Goal: Register for event/course

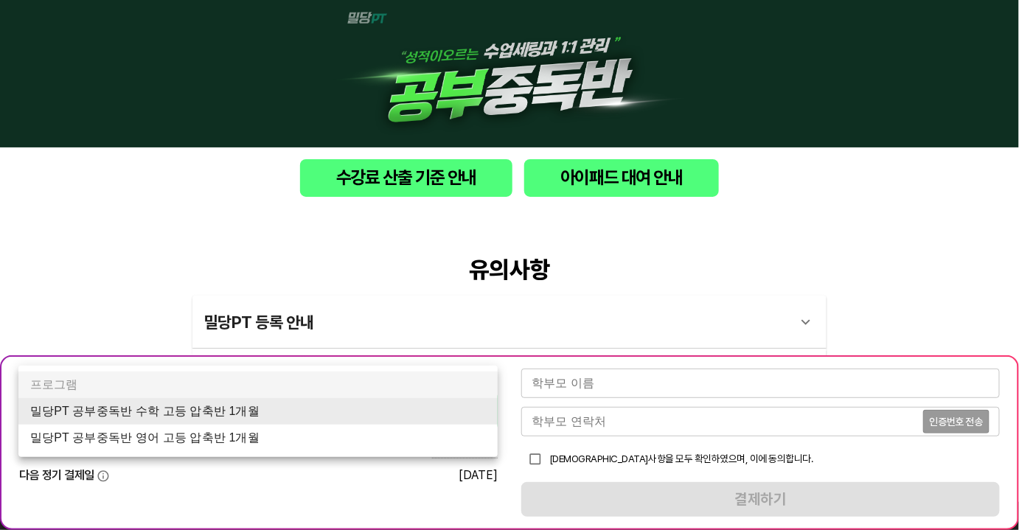
click at [369, 411] on body "수강료 산출 기준 안내 아이패드 대여 안내 유의사항 밀당PT 등록 안내 1 - 1 . 신규등록 신규등록은 밀당PT 각 과목별 프로그램을 처음 …" at bounding box center [509, 418] width 1019 height 836
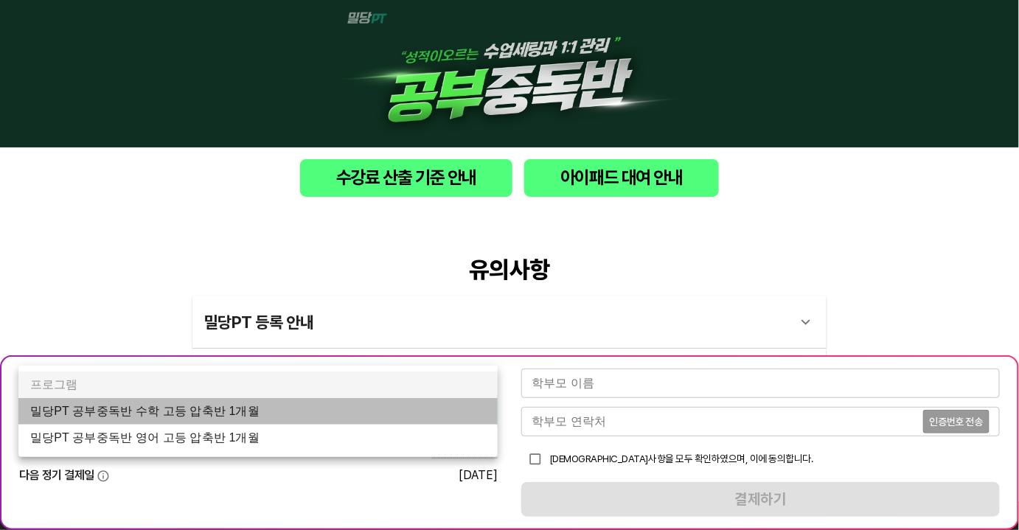
click at [269, 405] on li "밀당PT 공부중독반 수학 고등 압축반 1개월" at bounding box center [257, 411] width 479 height 27
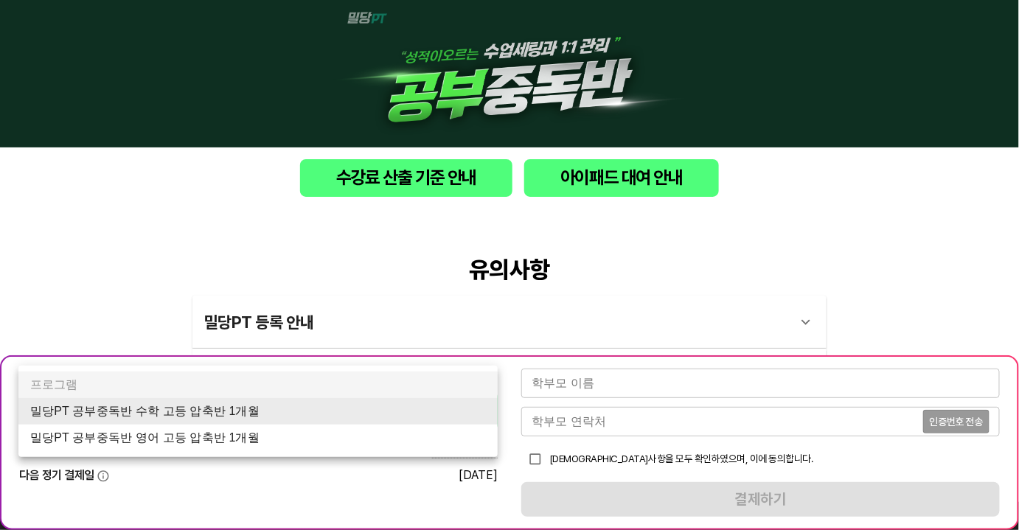
click at [419, 425] on body "수강료 산출 기준 안내 아이패드 대여 안내 유의사항 밀당PT 등록 안내 1 - 1 . 신규등록 신규등록은 밀당PT 각 과목별 프로그램을 처음 …" at bounding box center [509, 418] width 1019 height 836
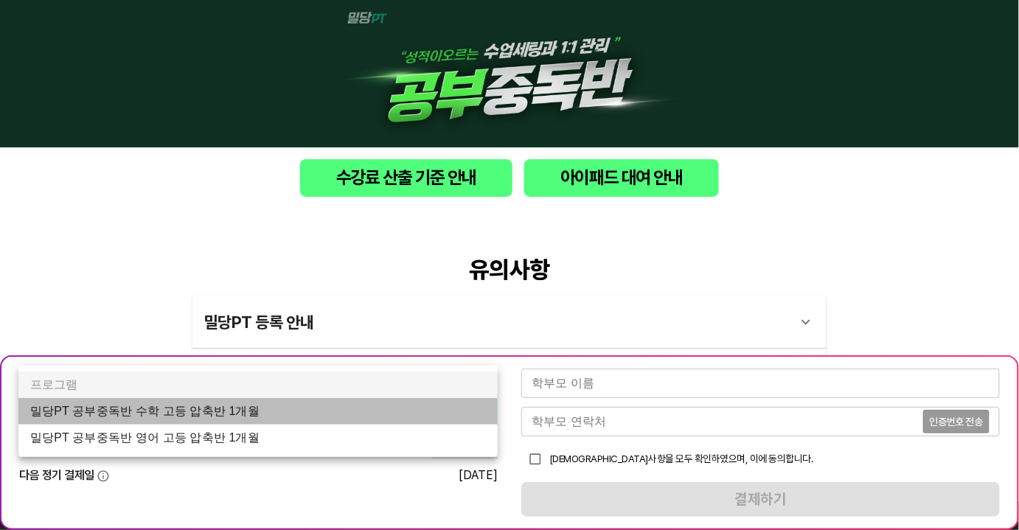
click at [366, 408] on li "밀당PT 공부중독반 수학 고등 압축반 1개월" at bounding box center [257, 411] width 479 height 27
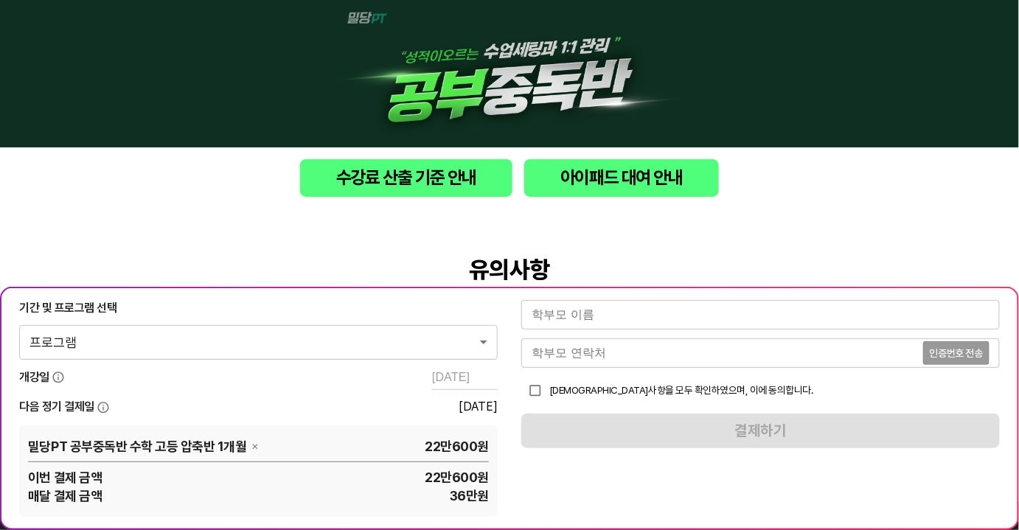
click at [800, 220] on div "유의사항 밀당PT 등록 안내 1 - 1 . 신규등록 신규등록은 밀당PT 각 과목별 프로그램을 처음 이용하는 경우에 해당합니다. 프로그램 구매 …" at bounding box center [509, 355] width 1019 height 293
click at [957, 198] on div "수강료 산출 기준 안내 아이패드 대여 안내" at bounding box center [509, 177] width 1019 height 61
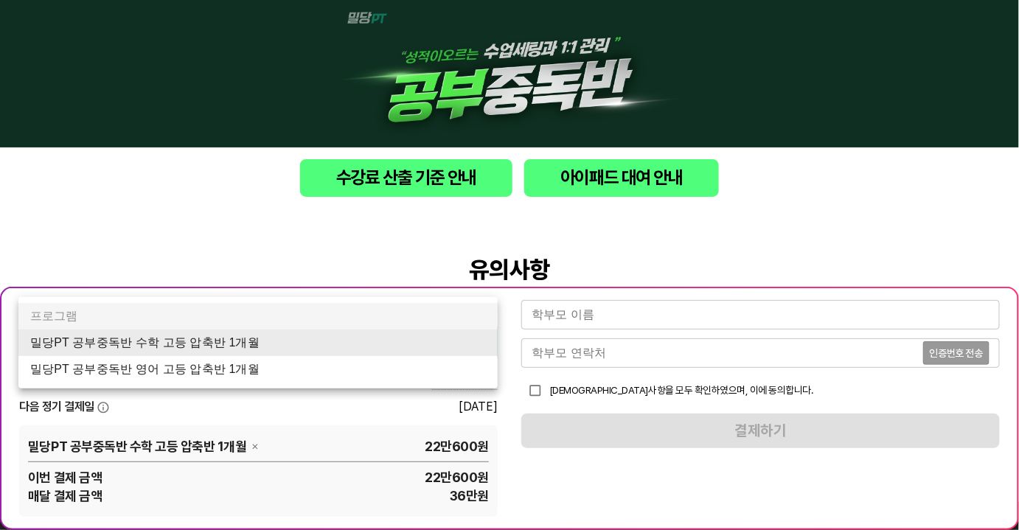
click at [437, 344] on body "수강료 산출 기준 안내 아이패드 대여 안내 유의사항 밀당PT 등록 안내 1 - 1 . 신규등록 신규등록은 밀당PT 각 과목별 프로그램을 처음 …" at bounding box center [509, 452] width 1019 height 904
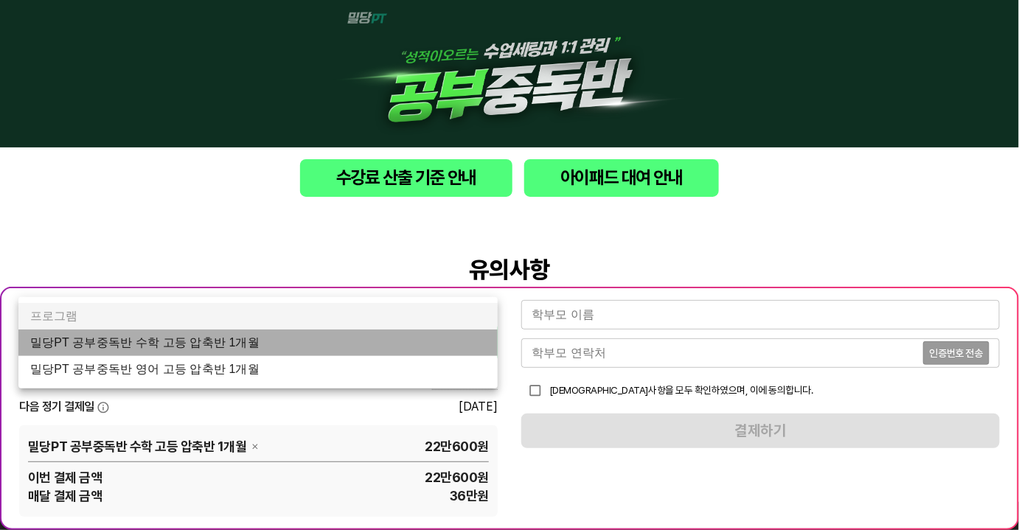
click at [437, 344] on li "밀당PT 공부중독반 수학 고등 압축반 1개월" at bounding box center [257, 342] width 479 height 27
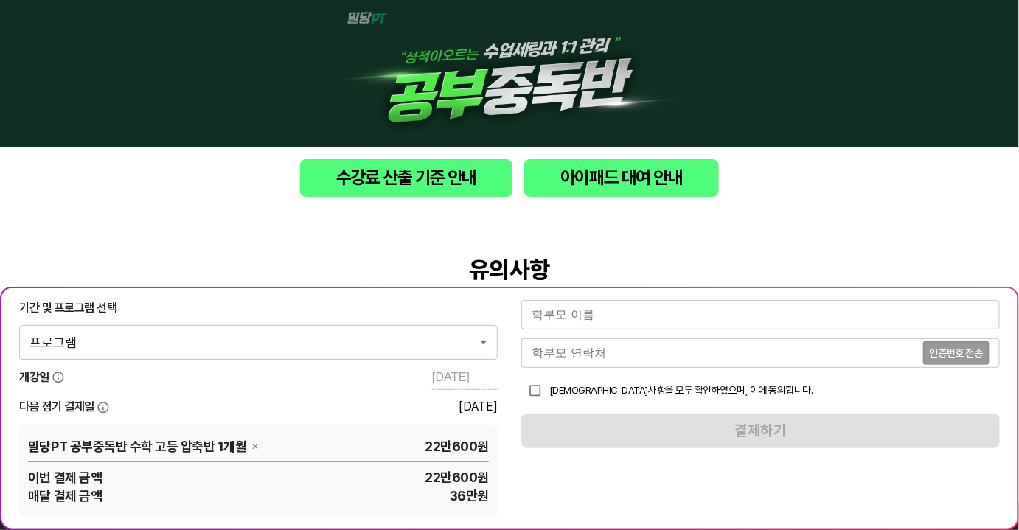
click at [946, 198] on div "수강료 산출 기준 안내 아이패드 대여 안내" at bounding box center [509, 177] width 1019 height 61
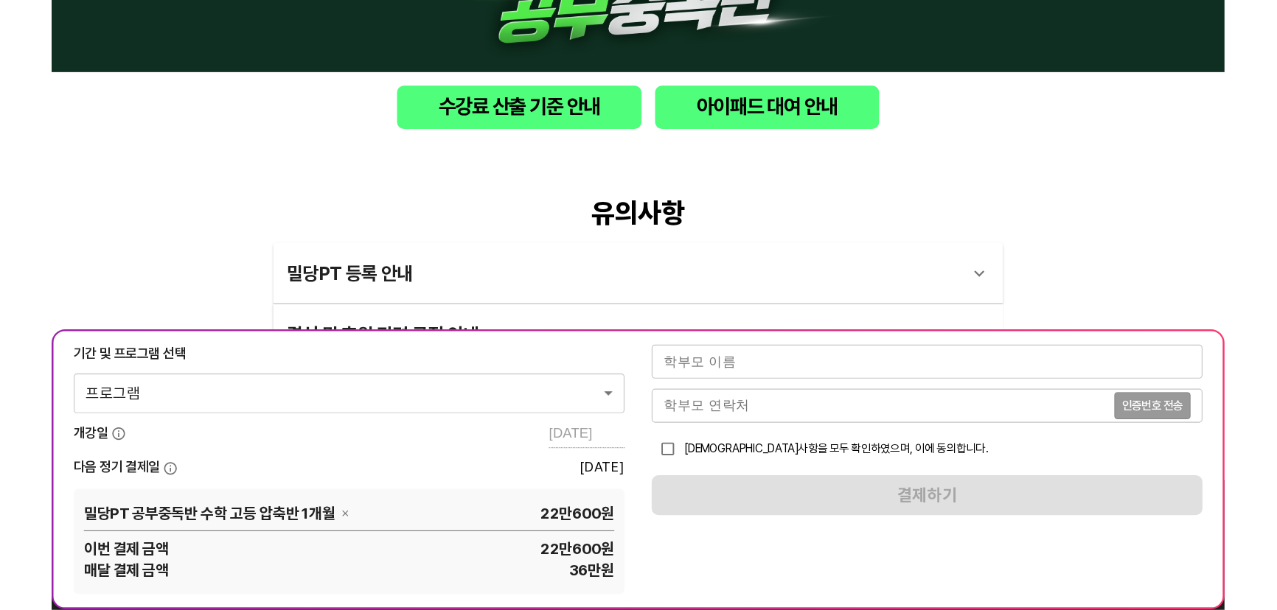
scroll to position [56, 0]
